Goal: Information Seeking & Learning: Understand process/instructions

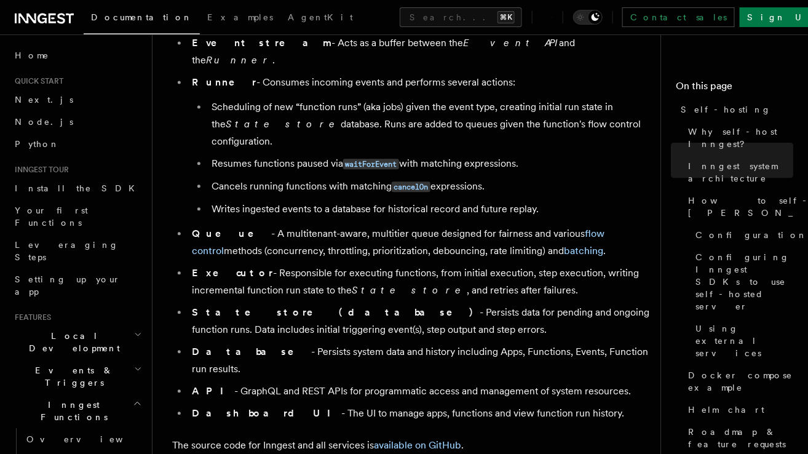
scroll to position [833, 0]
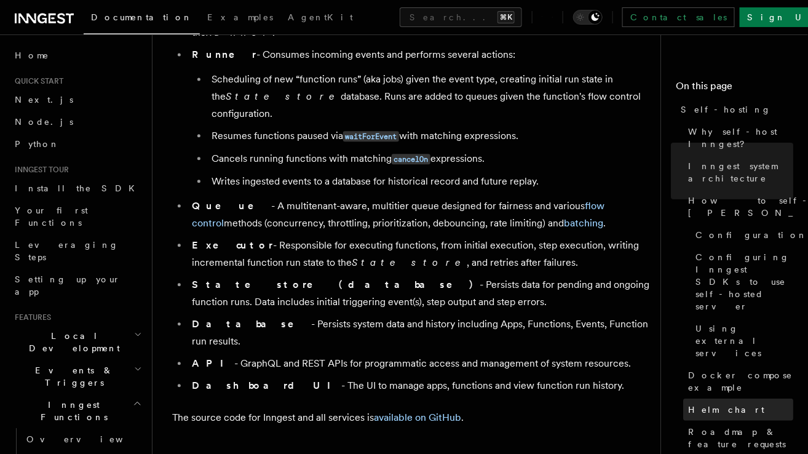
click at [715, 399] on link "Helm chart" at bounding box center [738, 410] width 110 height 22
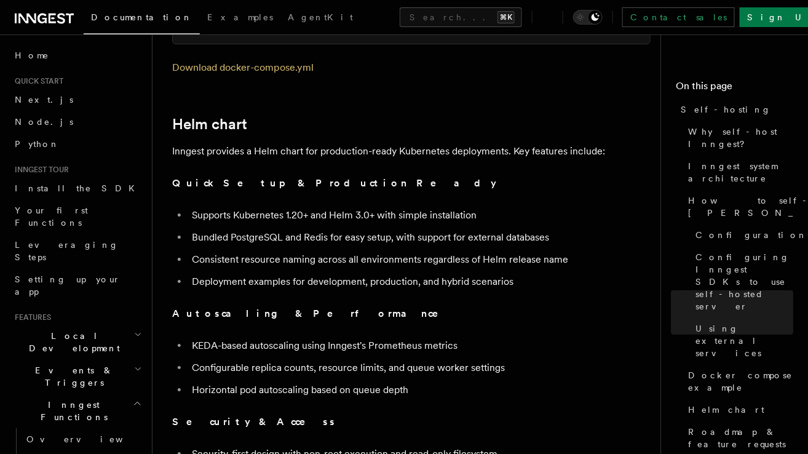
scroll to position [4178, 0]
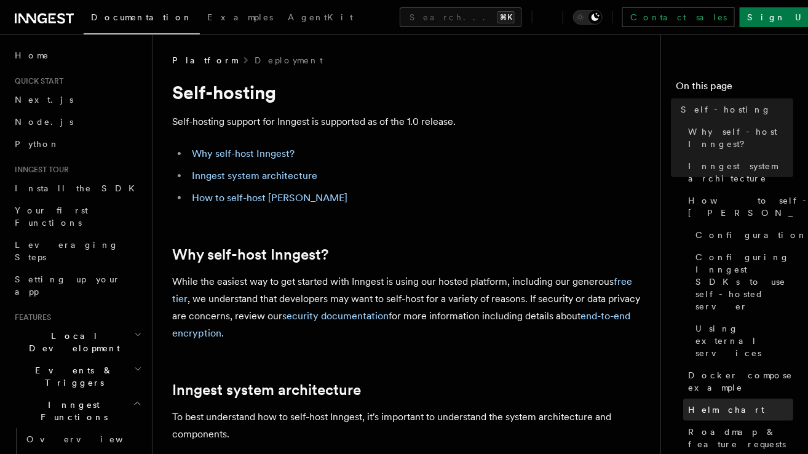
click at [717, 403] on span "Helm chart" at bounding box center [726, 409] width 76 height 12
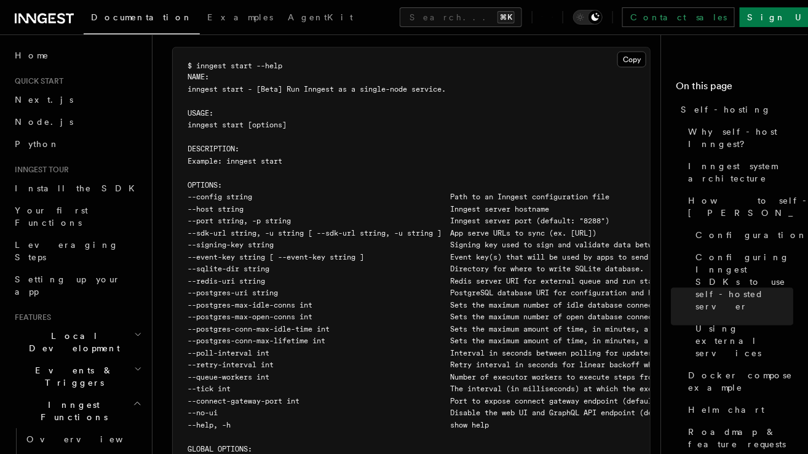
scroll to position [1846, 0]
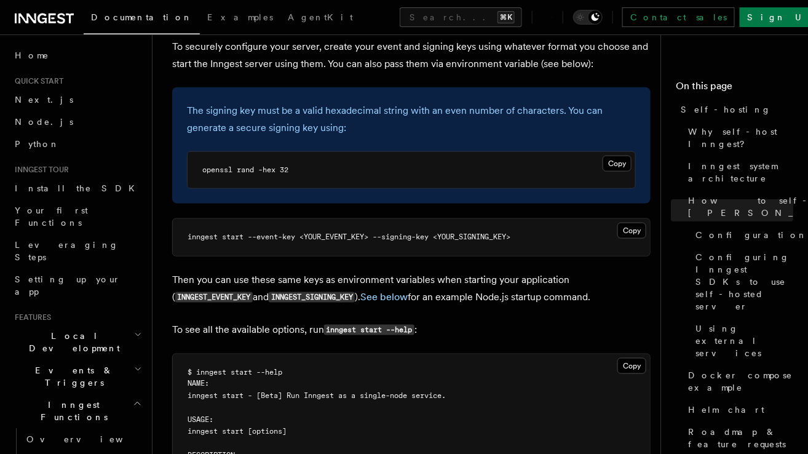
click at [432, 138] on div "The signing key must be a valid hexadecimal string with an even number of chara…" at bounding box center [411, 145] width 478 height 117
